Goal: Task Accomplishment & Management: Use online tool/utility

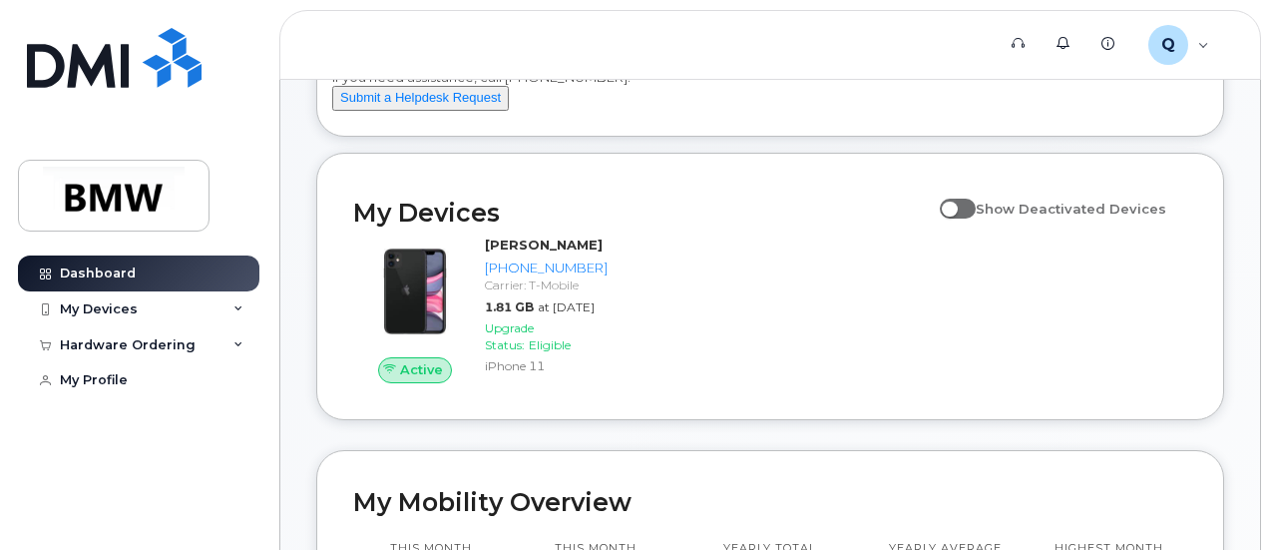
scroll to position [299, 0]
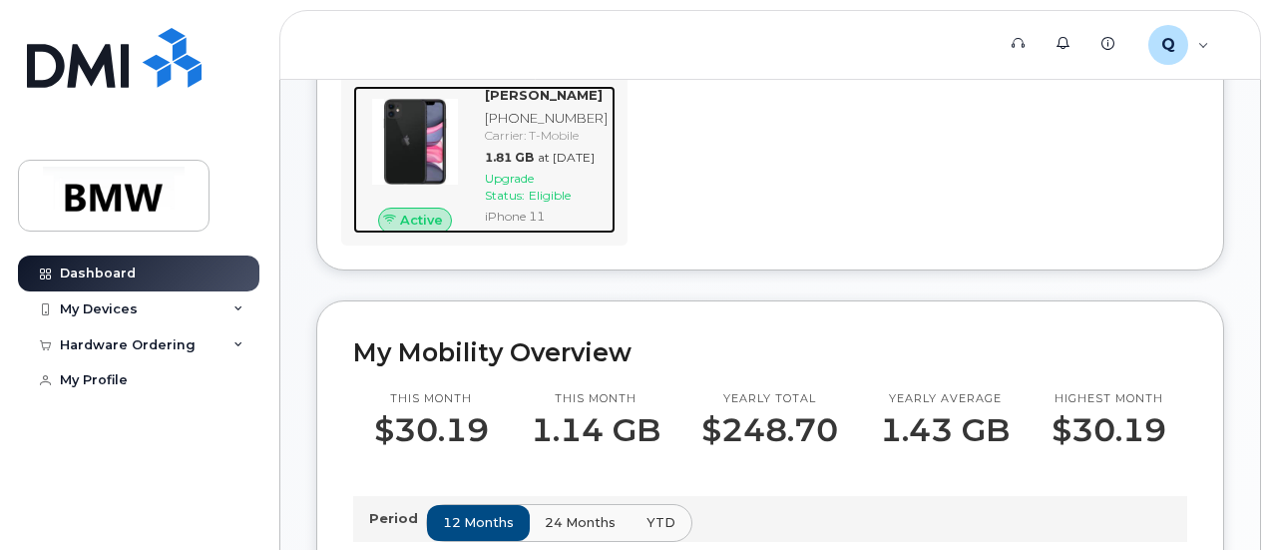
click at [531, 203] on span "Upgrade Status:" at bounding box center [509, 187] width 49 height 32
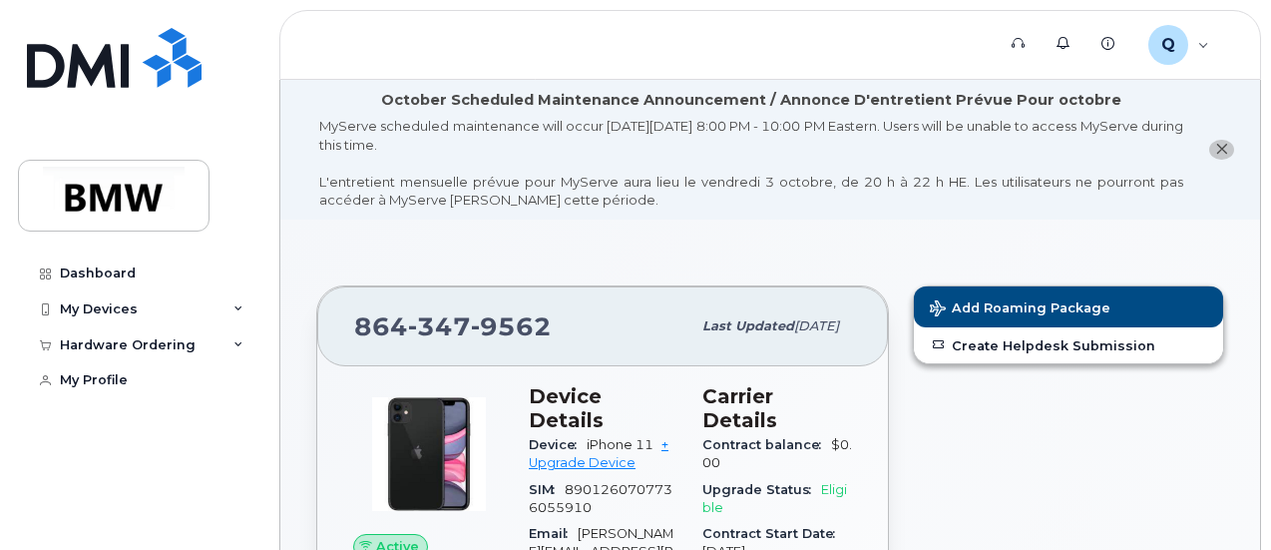
click at [1213, 154] on button "close notification" at bounding box center [1221, 150] width 25 height 21
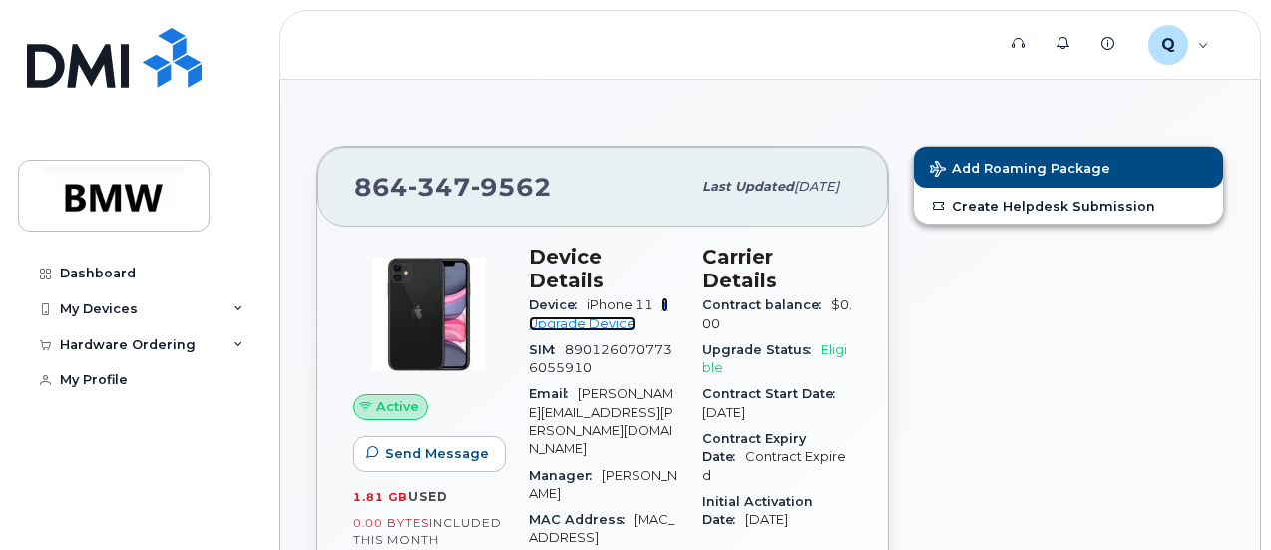
click at [604, 302] on link "+ Upgrade Device" at bounding box center [599, 313] width 140 height 33
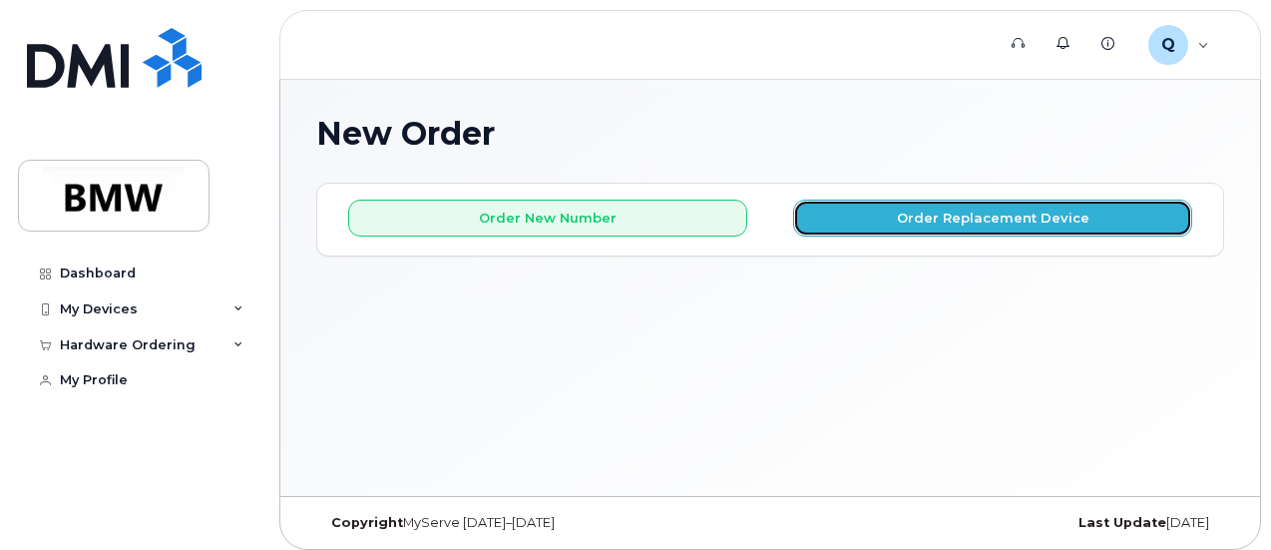
click at [1103, 220] on button "Order Replacement Device" at bounding box center [992, 218] width 399 height 37
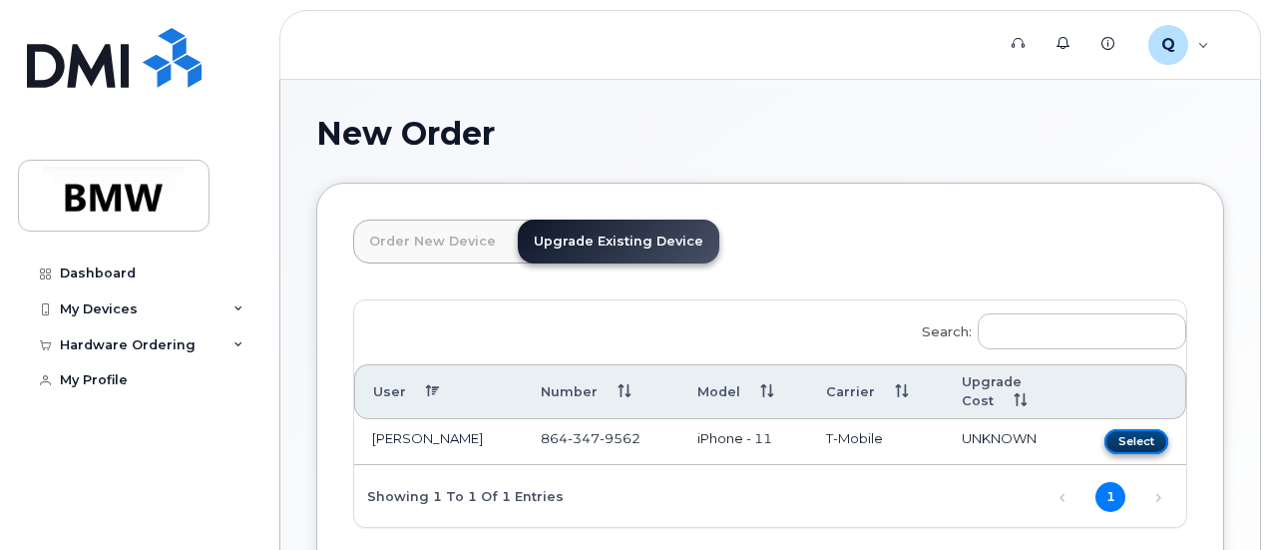
click at [1104, 438] on button "Select" at bounding box center [1136, 441] width 64 height 25
